Goal: Navigation & Orientation: Find specific page/section

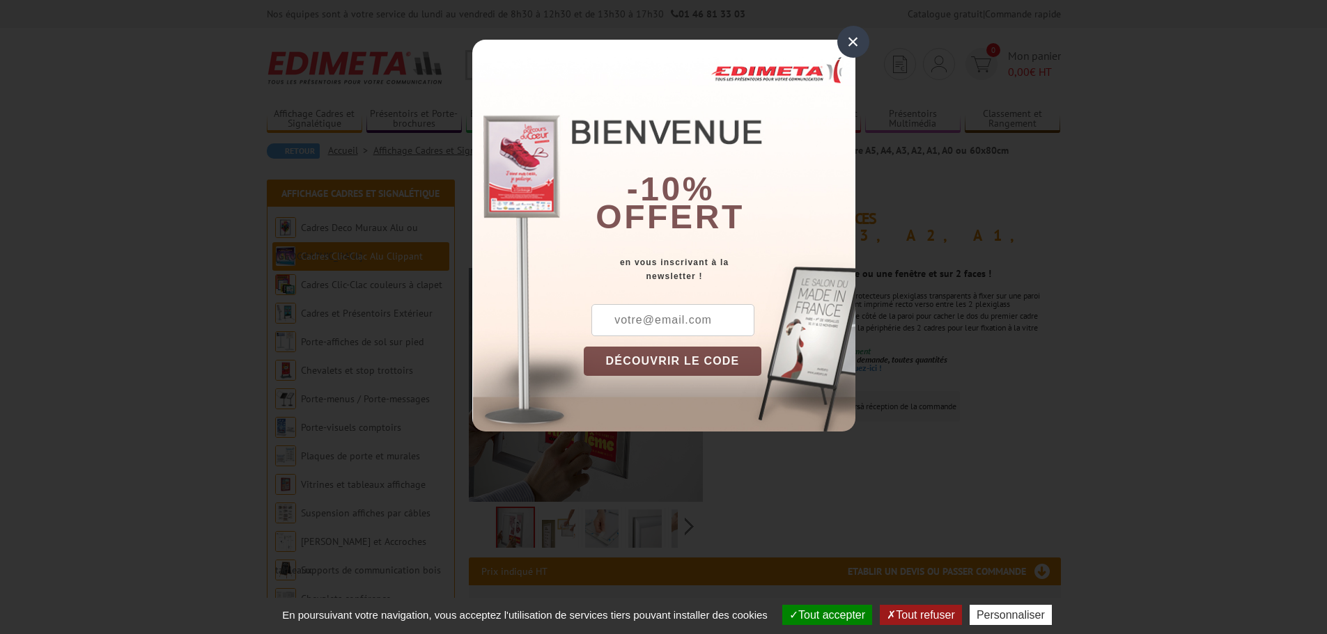
click at [850, 33] on div "×" at bounding box center [853, 42] width 32 height 32
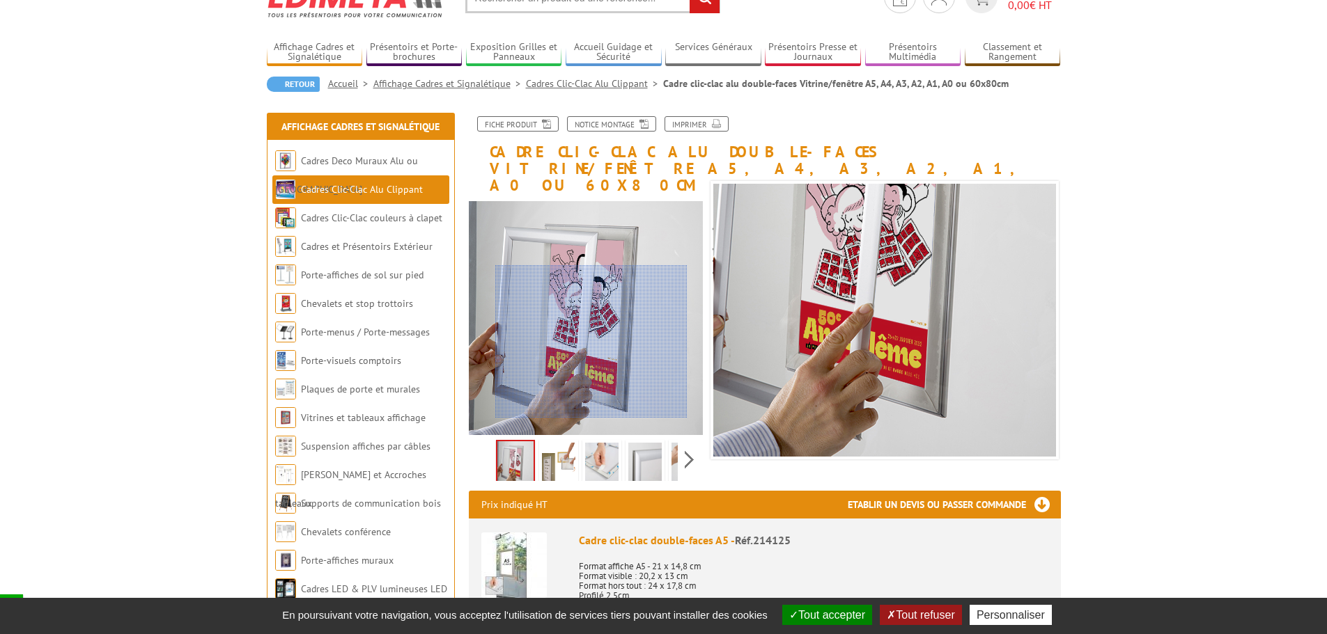
scroll to position [139, 0]
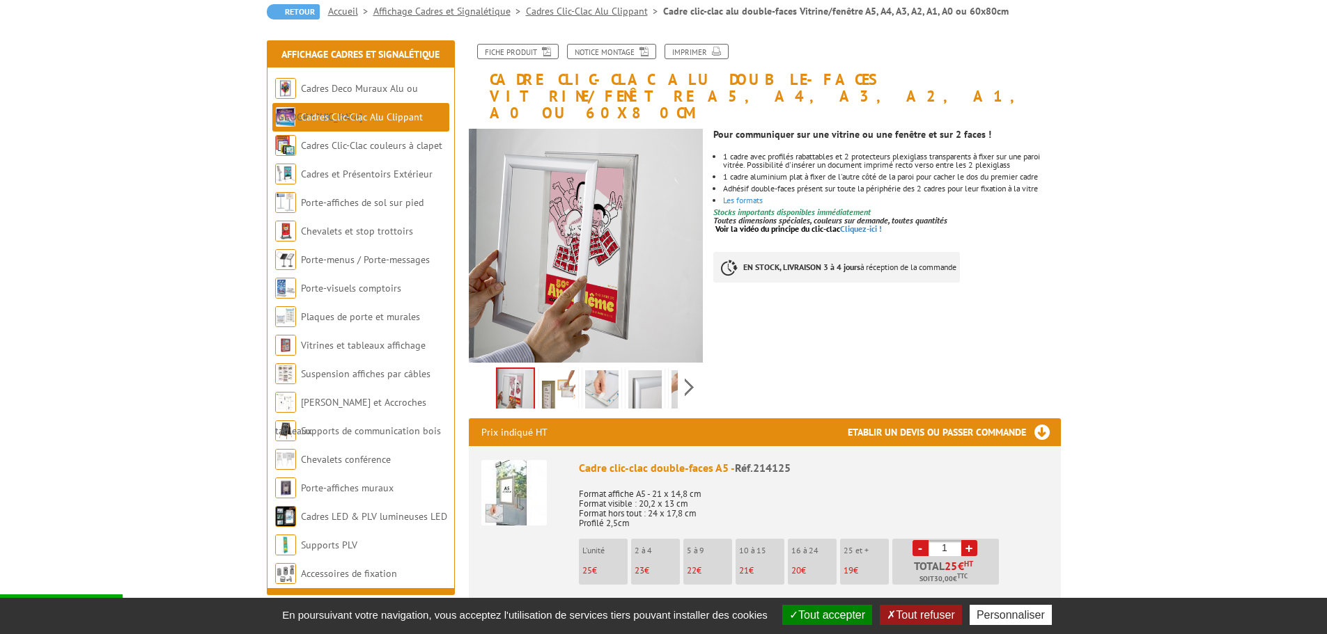
click at [554, 380] on img at bounding box center [558, 392] width 33 height 43
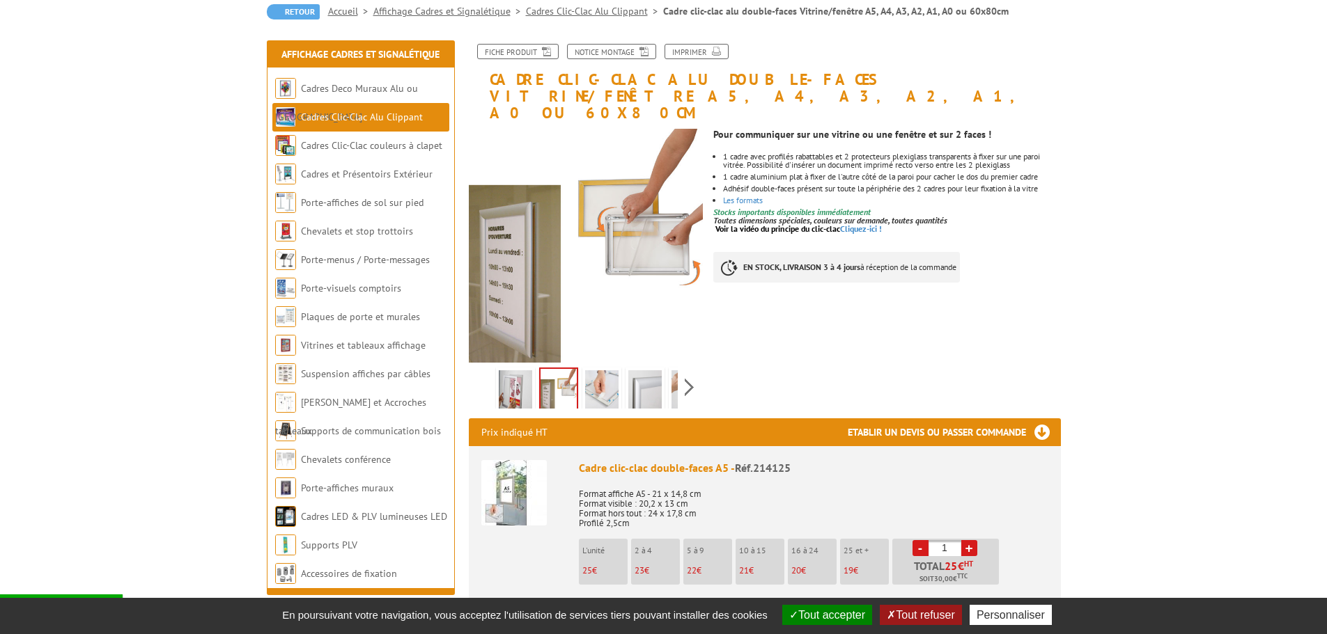
click at [605, 378] on img at bounding box center [601, 392] width 33 height 43
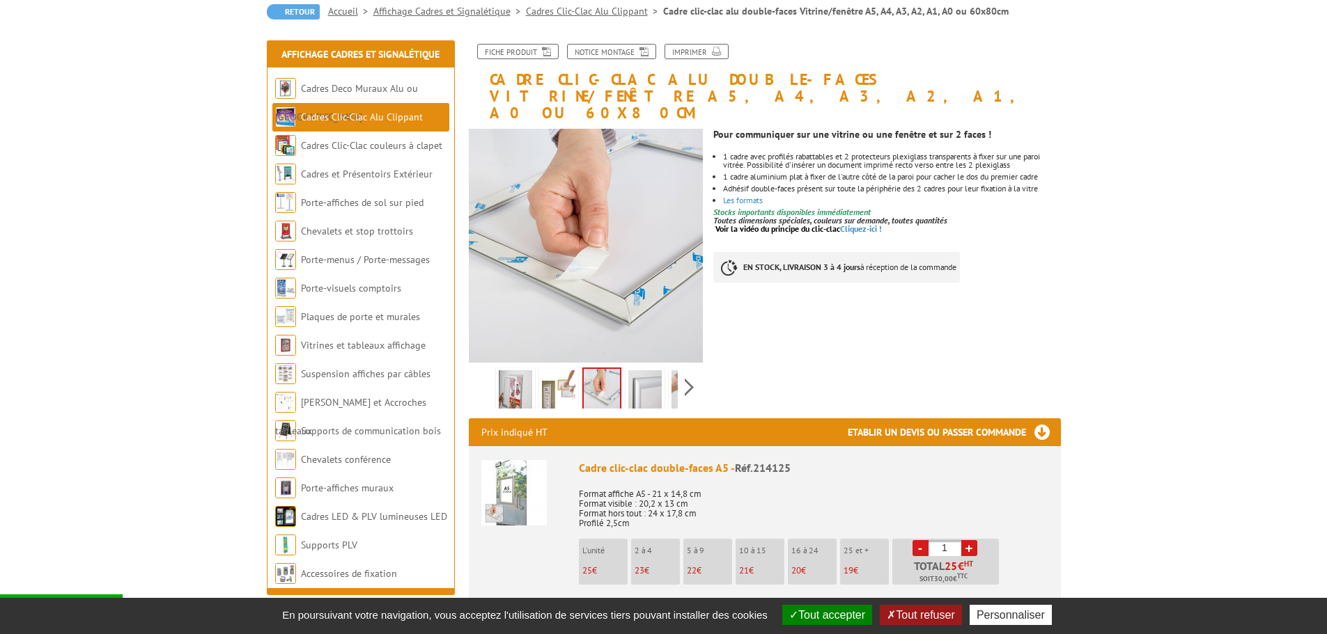
click at [669, 368] on link at bounding box center [688, 392] width 39 height 49
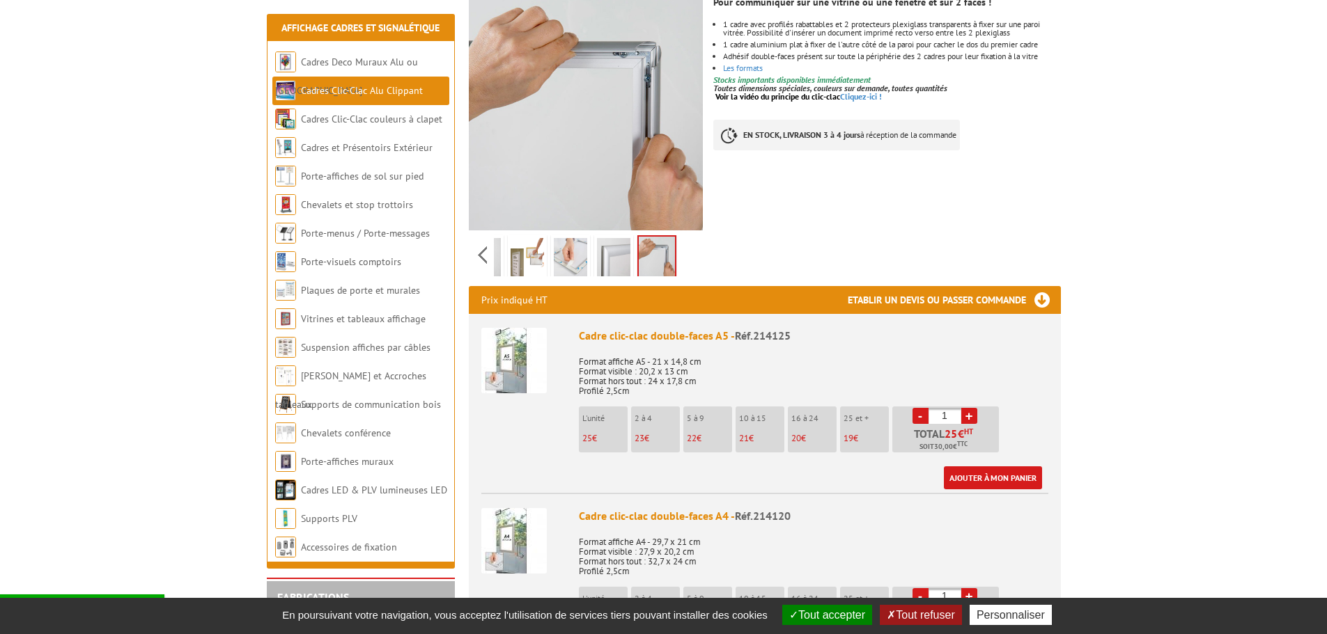
scroll to position [279, 0]
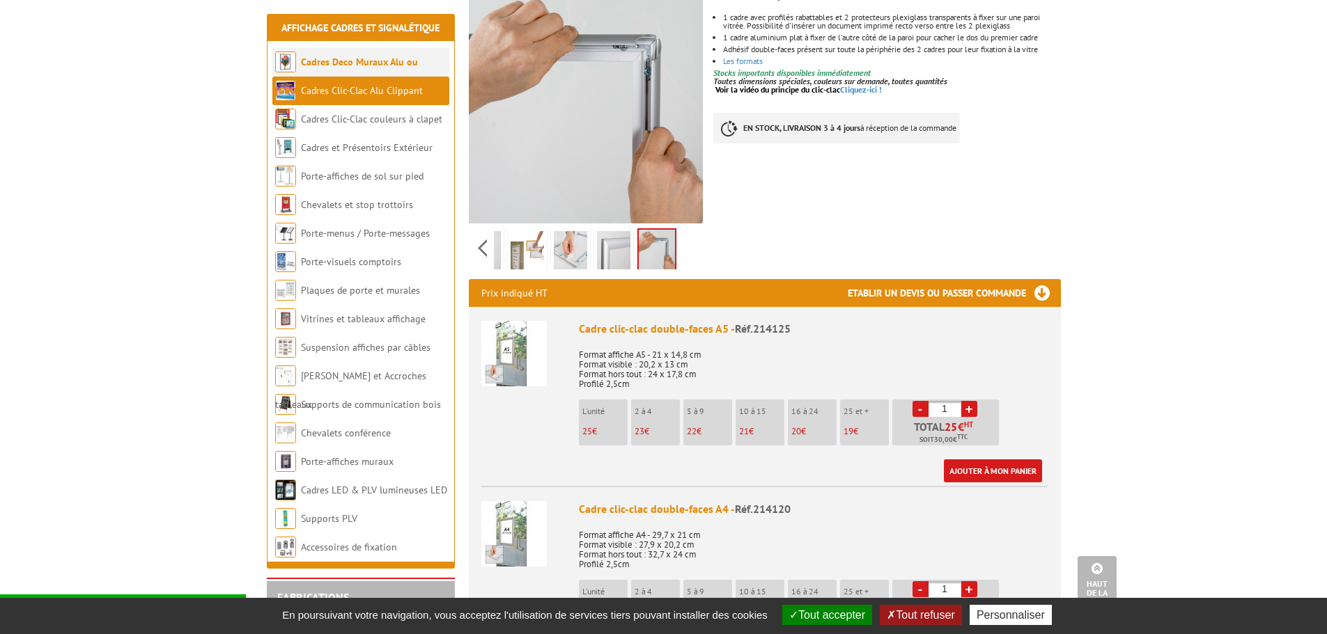
click at [367, 55] on li "Cadres Deco Muraux Alu ou [GEOGRAPHIC_DATA]" at bounding box center [360, 62] width 177 height 29
click at [313, 57] on link "Cadres Deco Muraux Alu ou [GEOGRAPHIC_DATA]" at bounding box center [346, 76] width 143 height 41
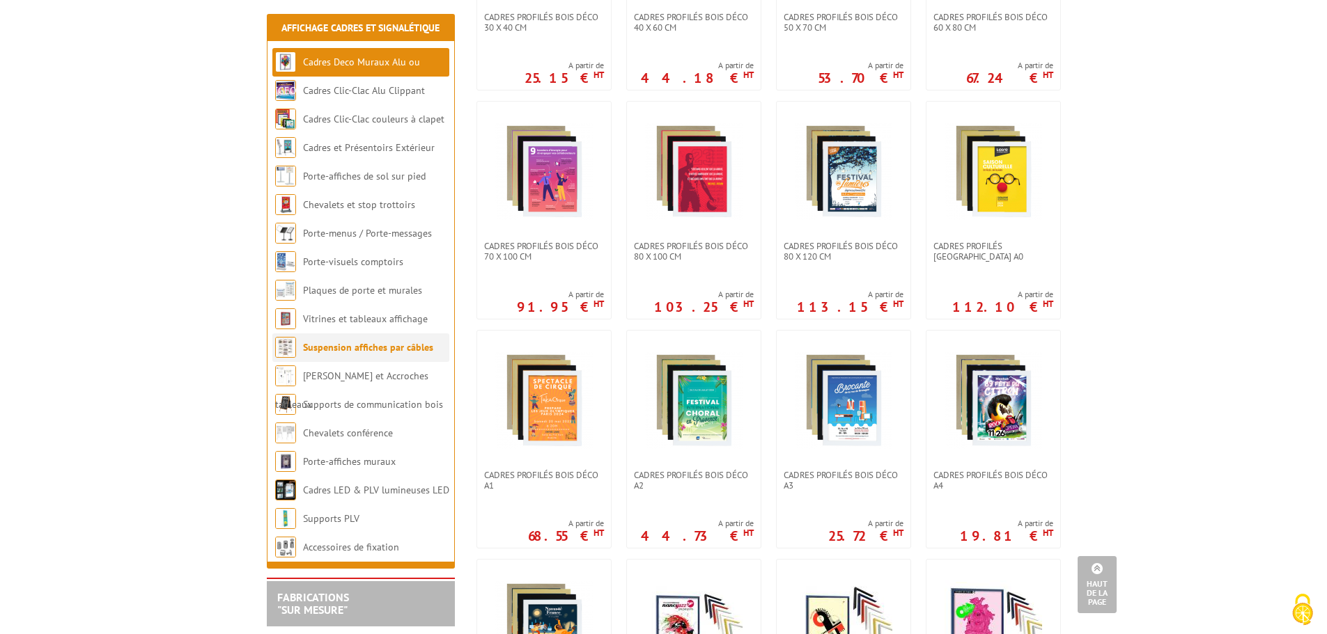
scroll to position [488, 0]
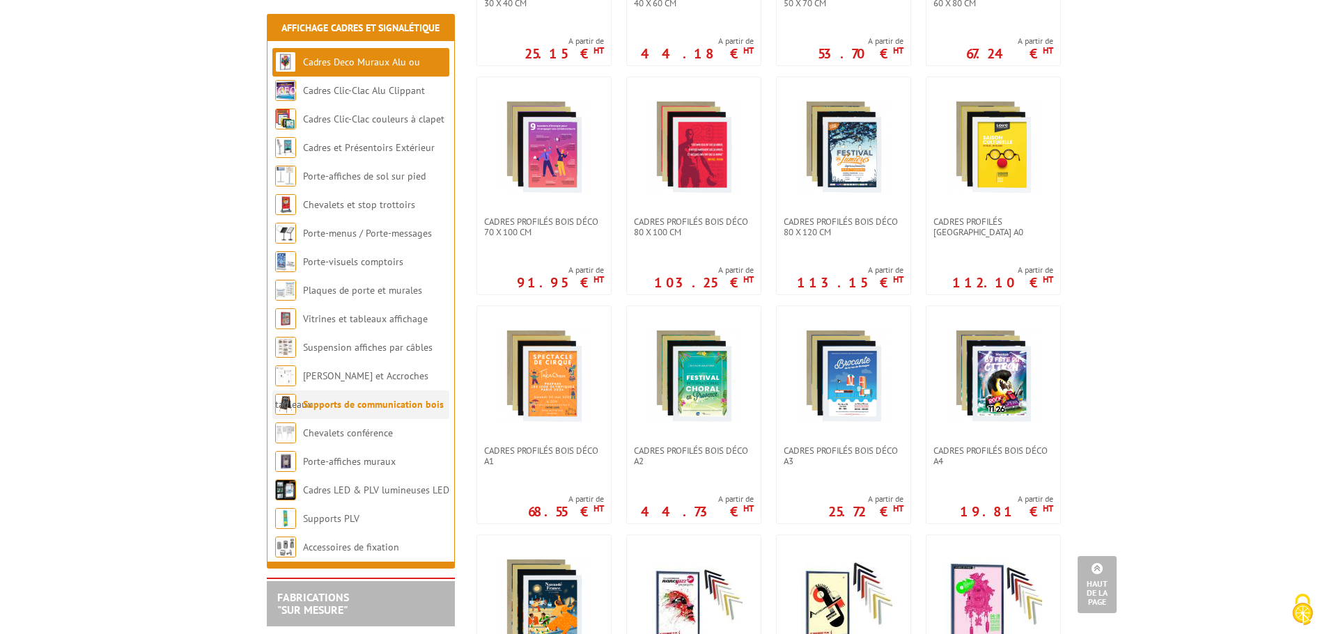
click at [364, 406] on link "Supports de communication bois" at bounding box center [373, 404] width 141 height 13
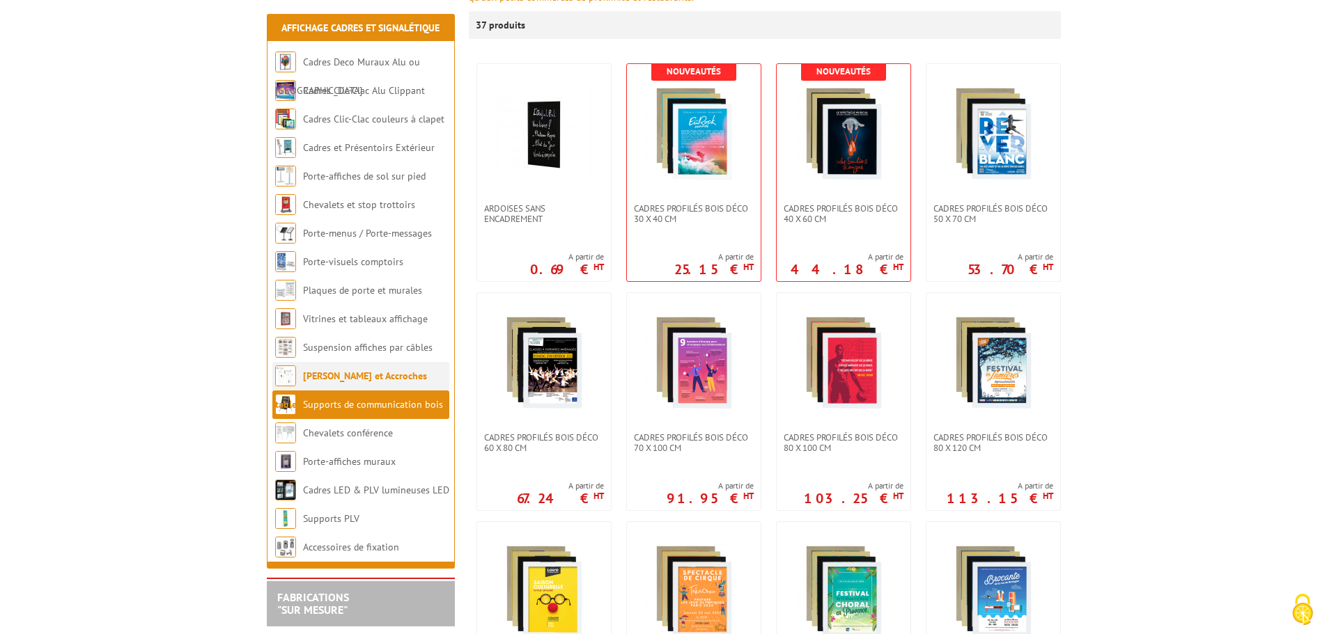
scroll to position [279, 0]
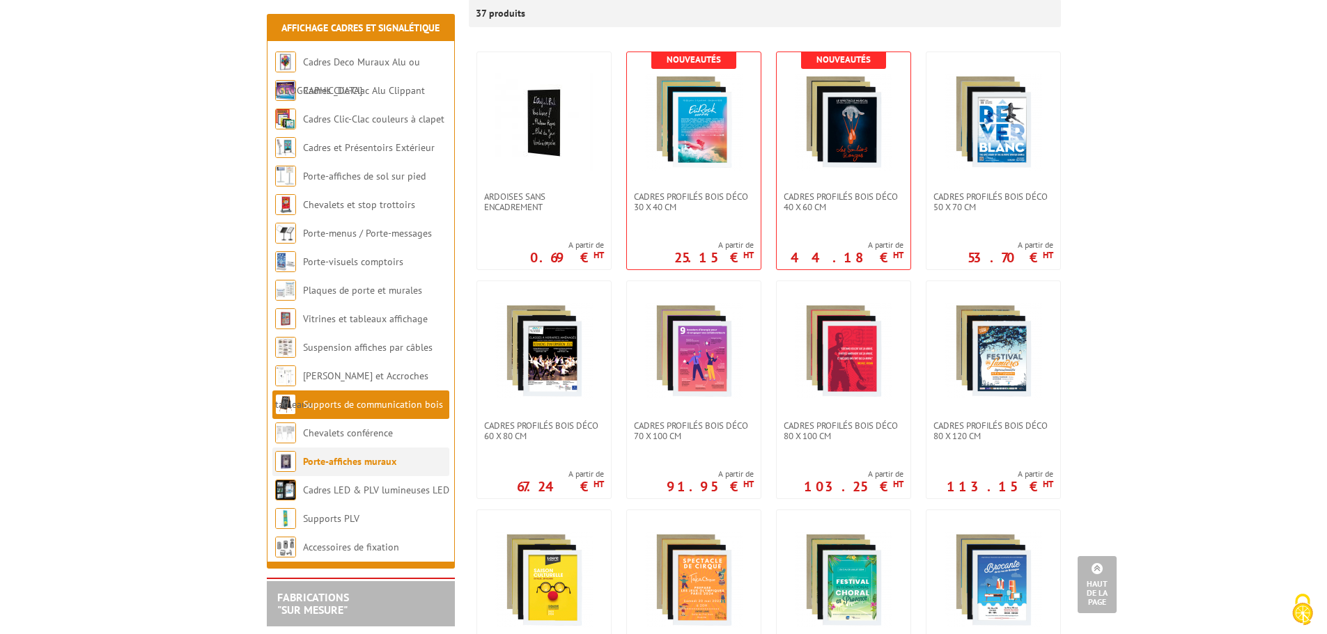
click at [341, 460] on link "Porte-affiches muraux" at bounding box center [349, 461] width 93 height 13
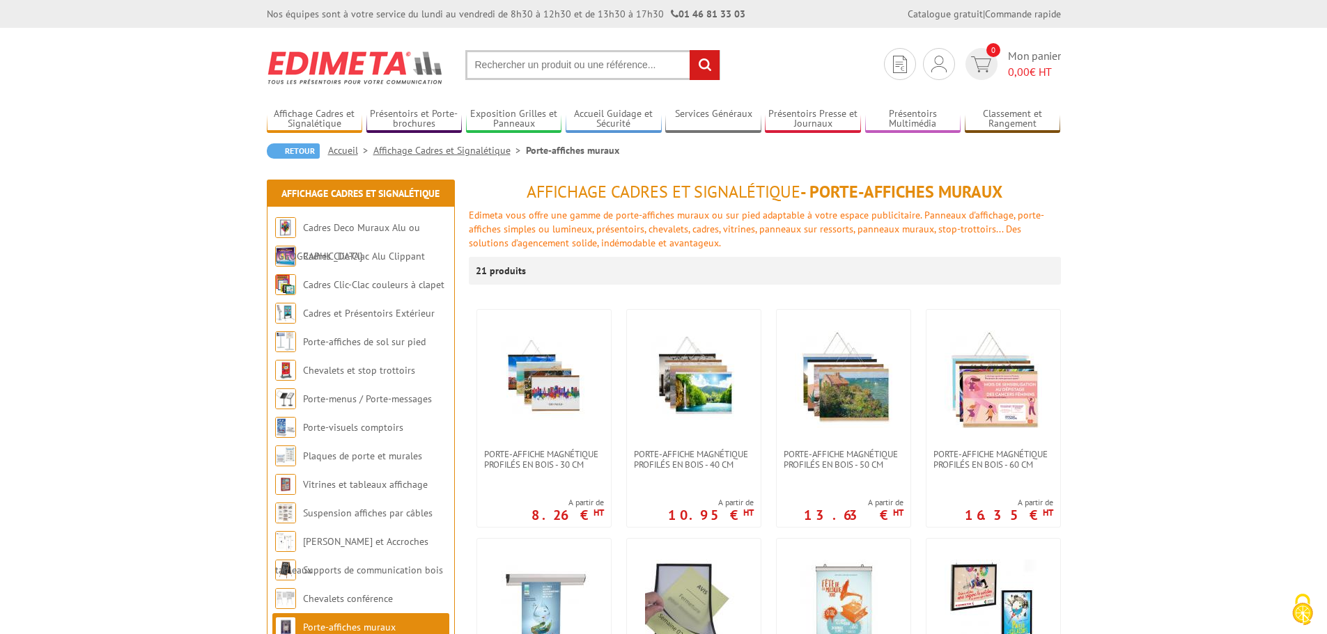
click at [355, 59] on img at bounding box center [356, 68] width 178 height 52
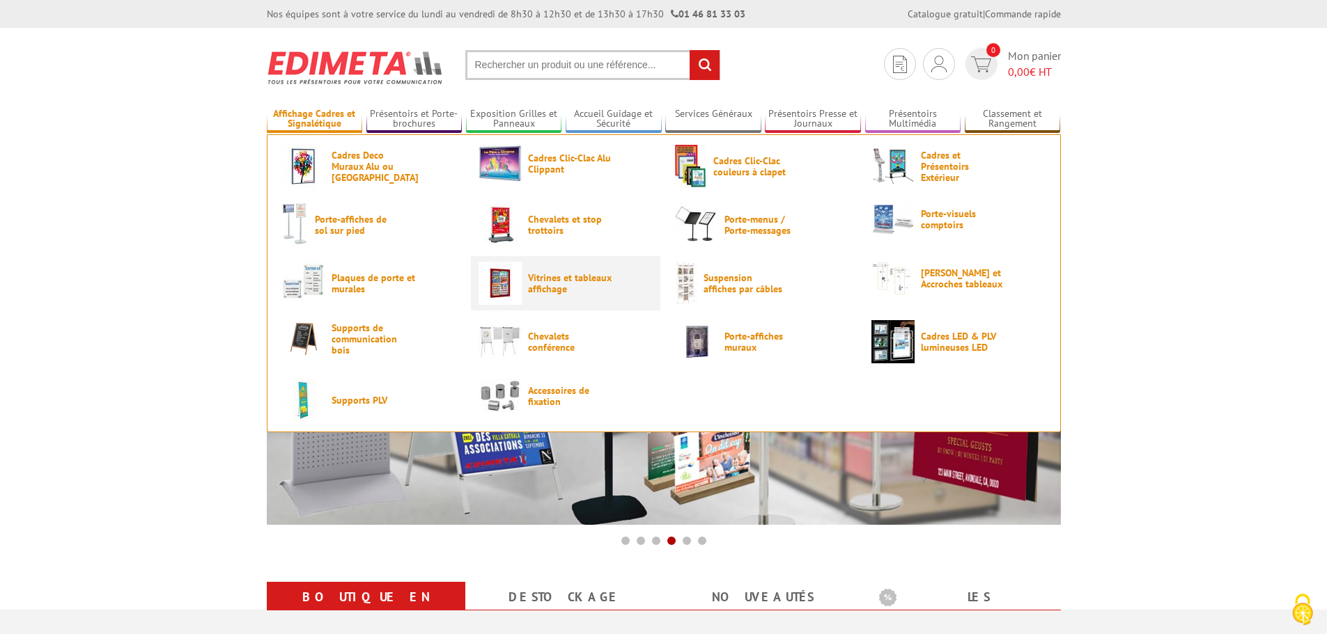
click at [546, 282] on span "Vitrines et tableaux affichage" at bounding box center [570, 283] width 84 height 22
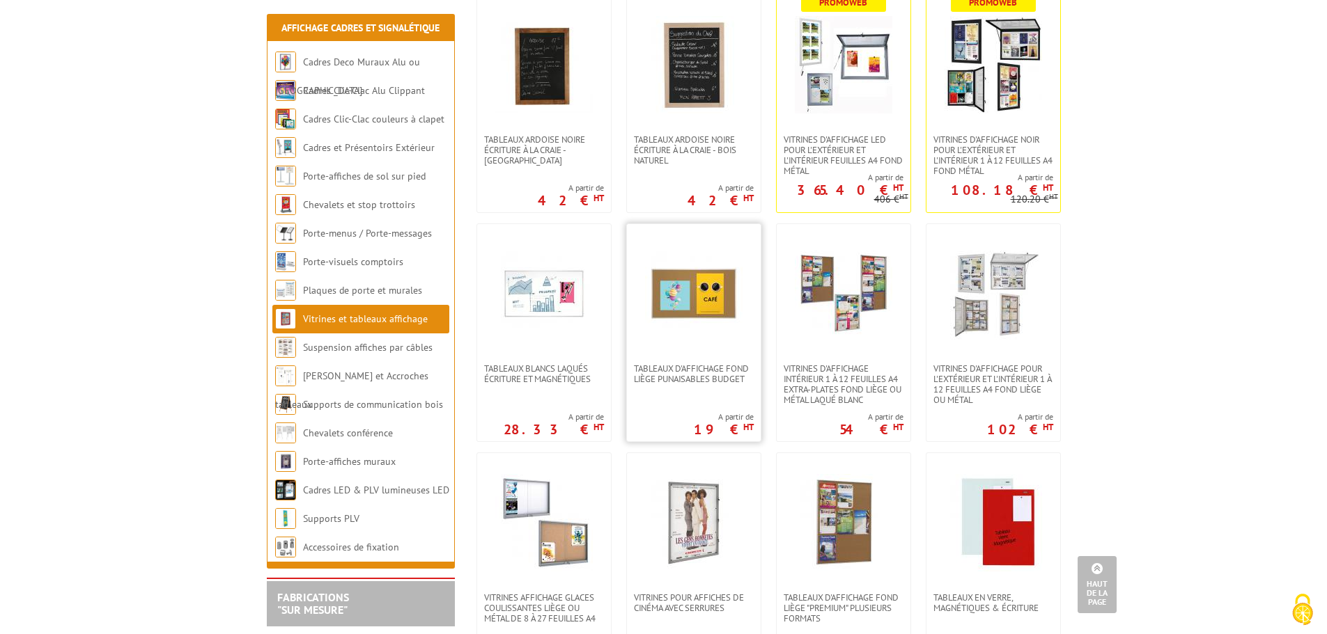
scroll to position [209, 0]
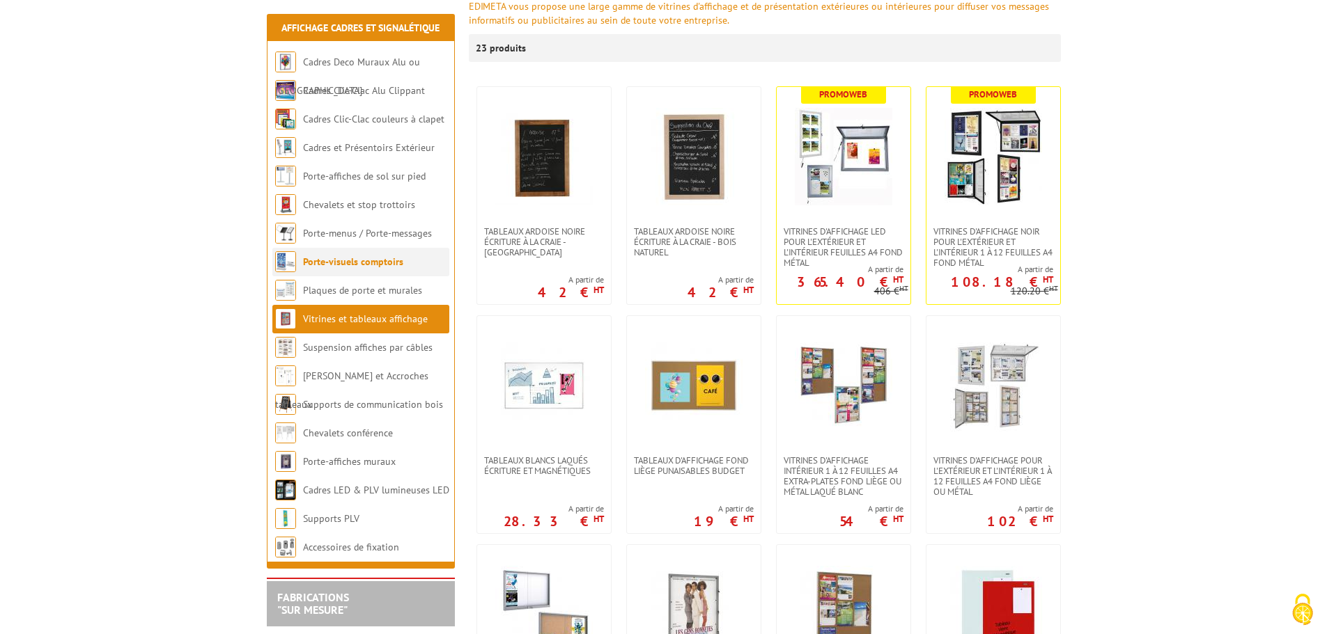
click at [352, 262] on link "Porte-visuels comptoirs" at bounding box center [353, 262] width 100 height 13
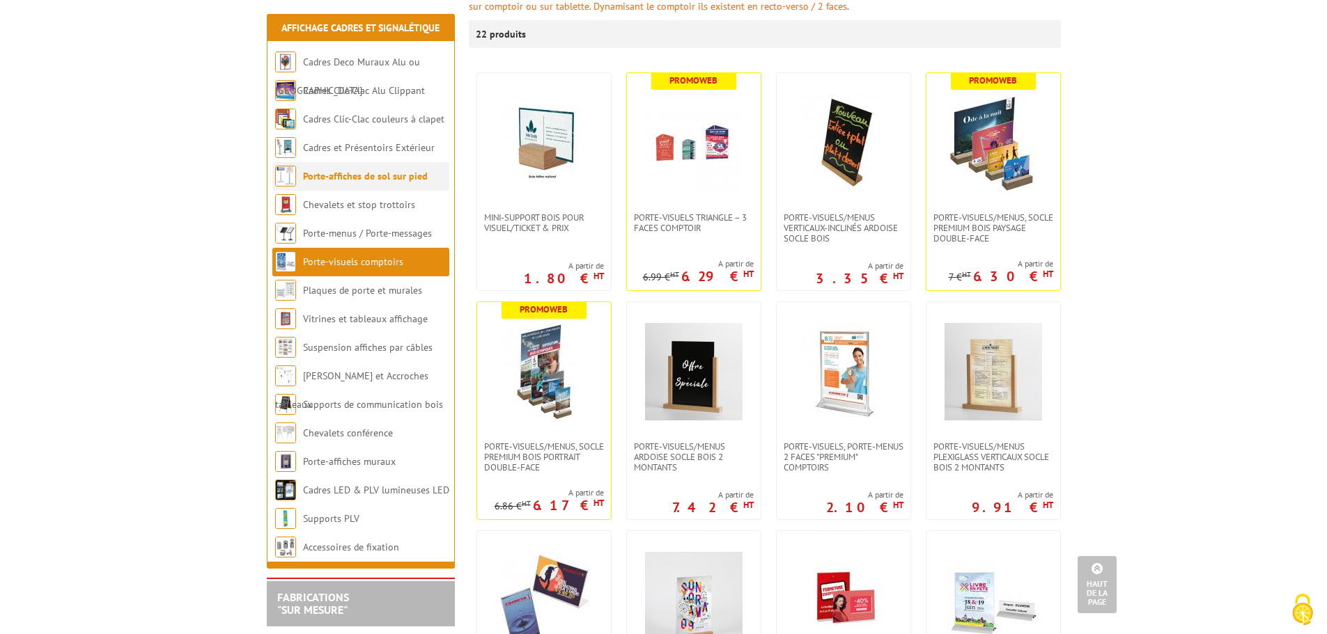
scroll to position [139, 0]
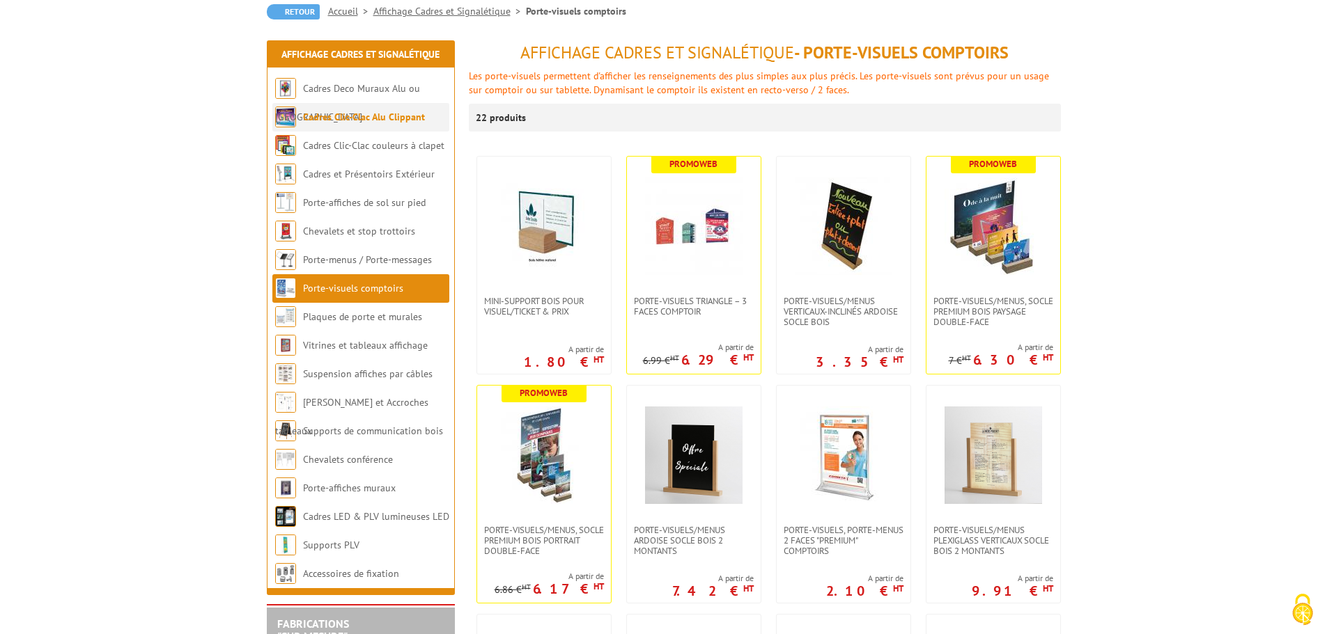
click at [361, 120] on link "Cadres Clic-Clac Alu Clippant" at bounding box center [364, 117] width 122 height 13
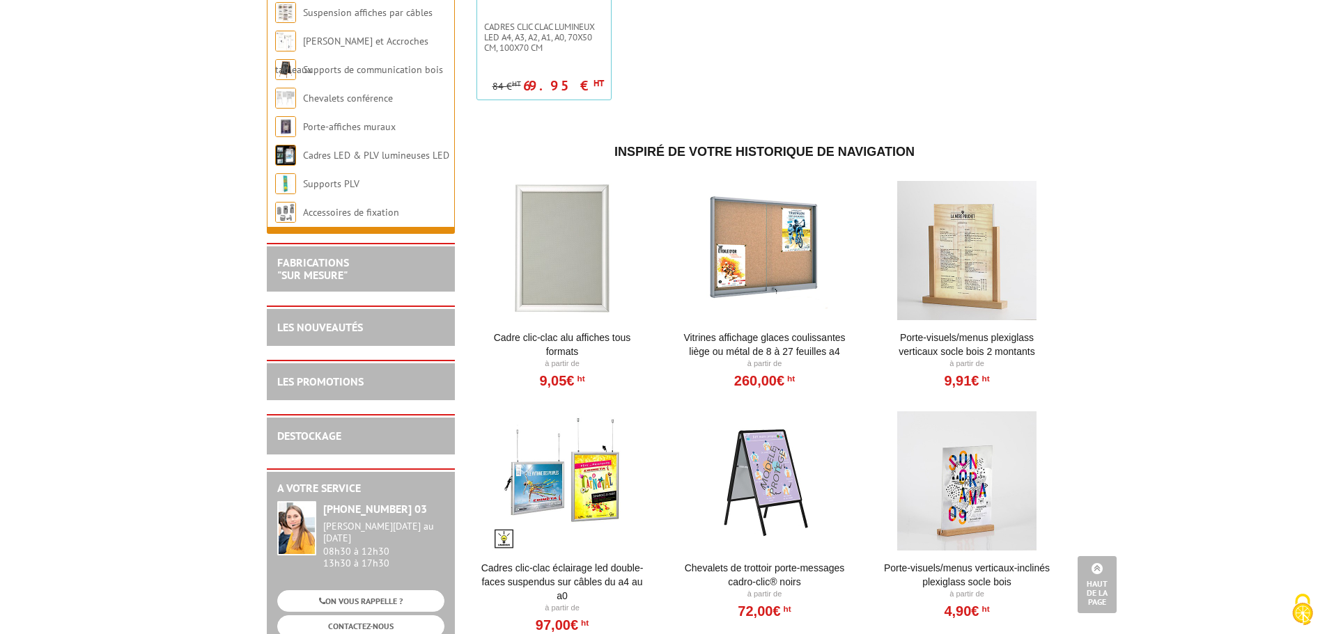
scroll to position [1045, 0]
